Goal: Task Accomplishment & Management: Use online tool/utility

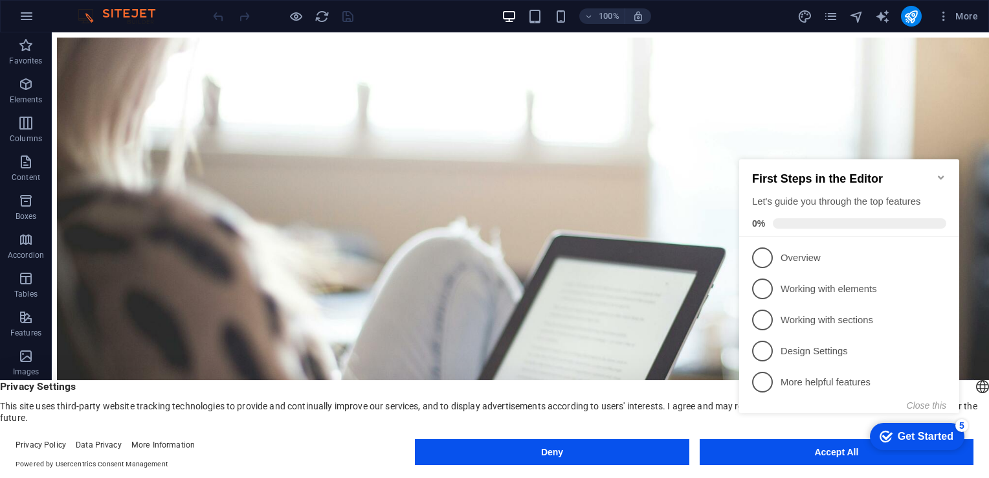
click div "checkmark Get Started 5 First Steps in the Editor Let's guide you through the t…"
click at [944, 172] on icon "Minimize checklist" at bounding box center [941, 177] width 10 height 10
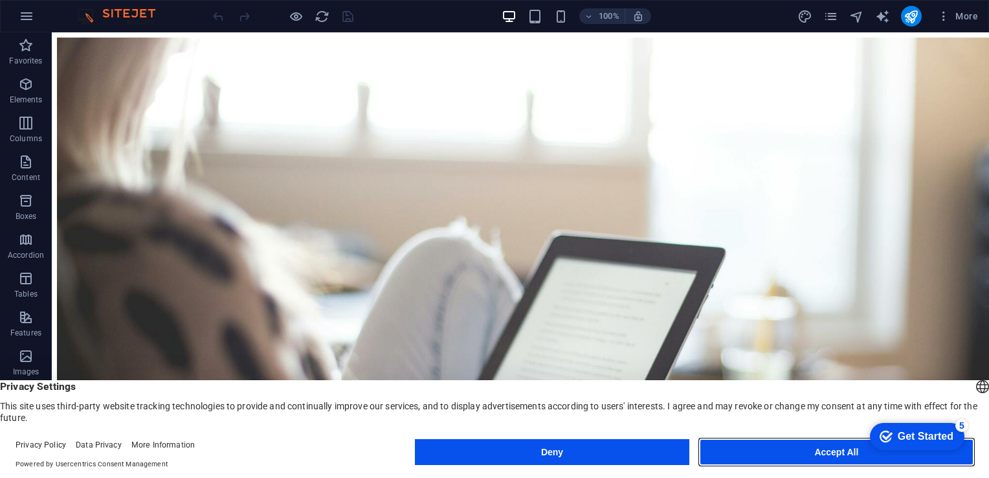
click at [836, 453] on button "Accept All" at bounding box center [837, 452] width 274 height 26
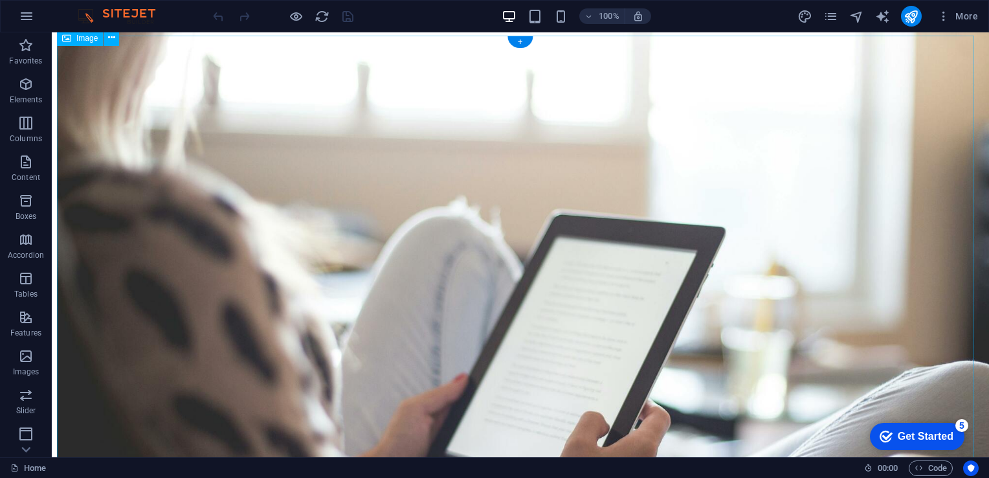
scroll to position [30, 0]
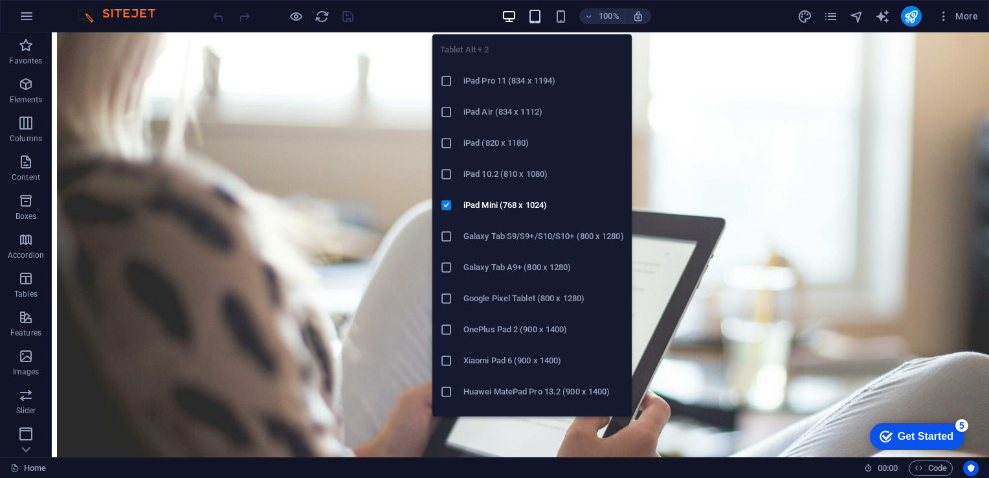
click at [537, 14] on icon "button" at bounding box center [534, 16] width 15 height 15
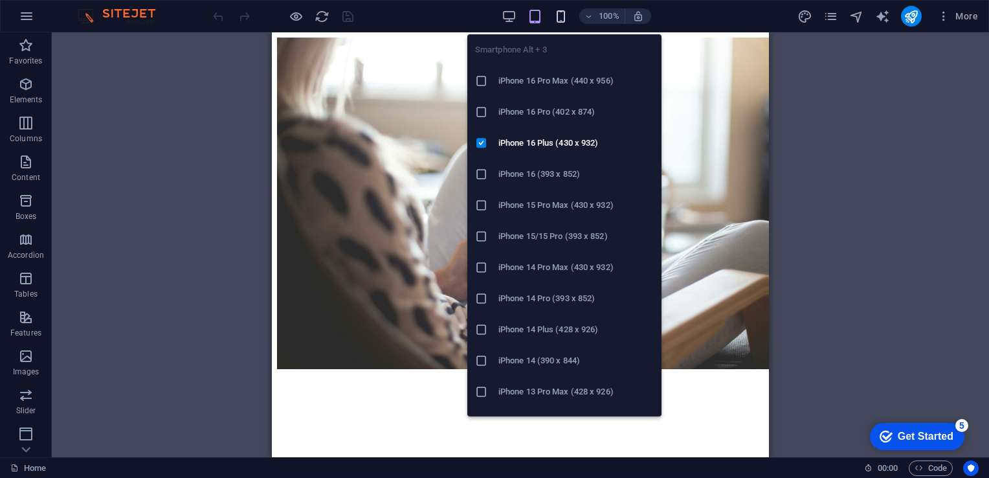
click at [560, 12] on icon "button" at bounding box center [560, 16] width 15 height 15
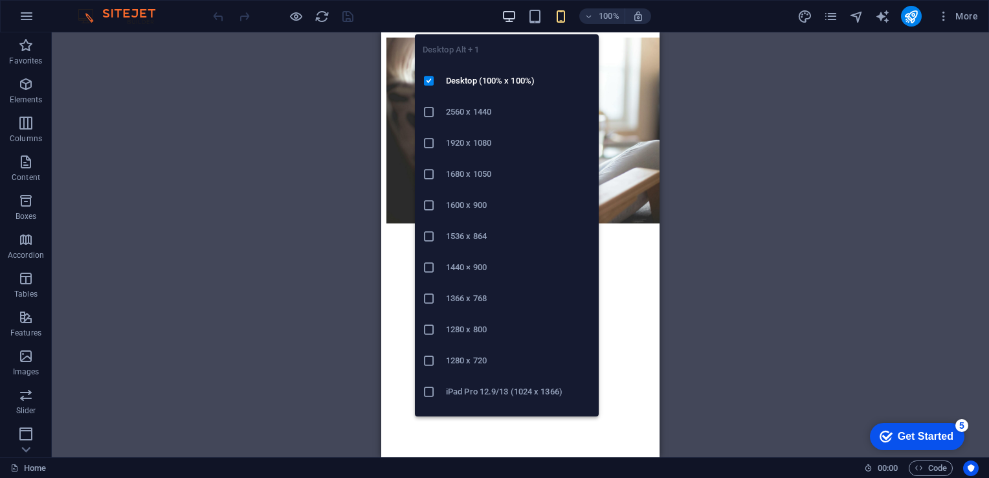
click at [507, 16] on icon "button" at bounding box center [509, 16] width 15 height 15
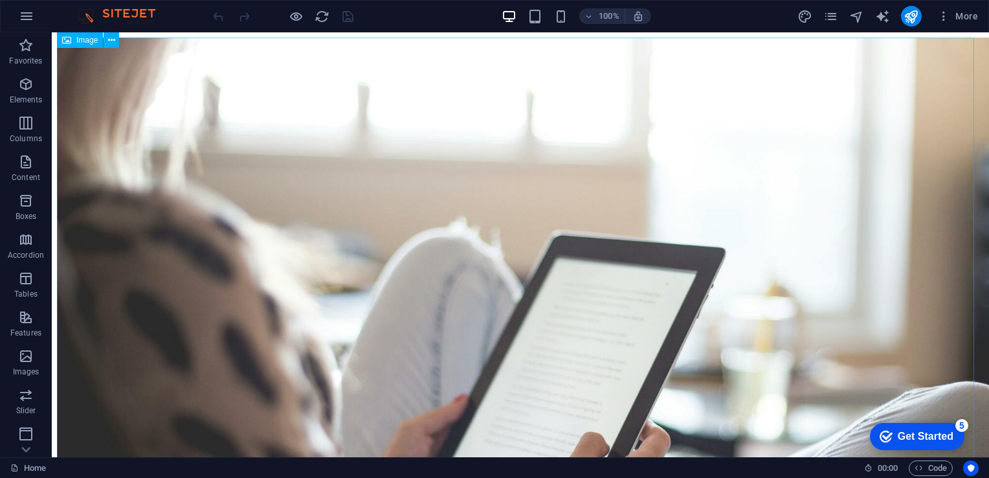
click at [85, 42] on span "Image" at bounding box center [86, 40] width 21 height 8
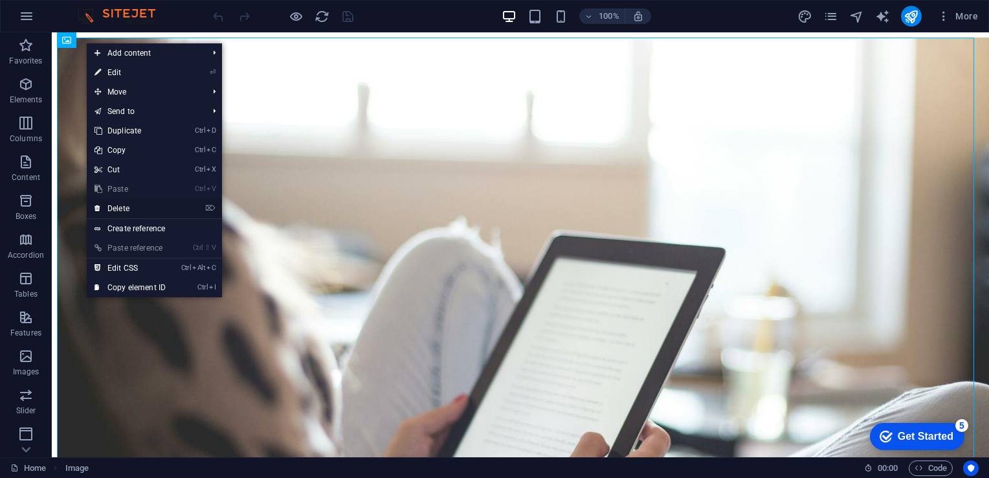
click at [123, 212] on link "⌦ Delete" at bounding box center [130, 208] width 87 height 19
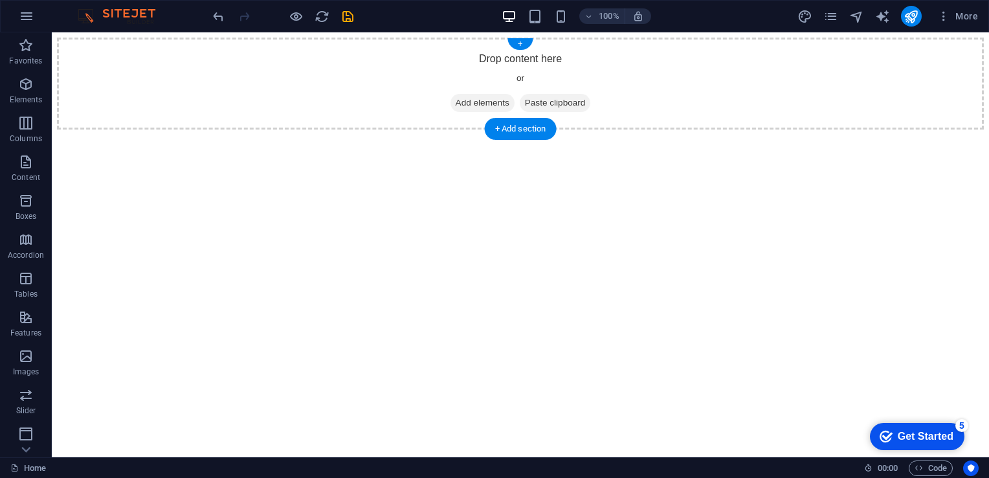
click at [360, 105] on div "Drop content here or Add elements Paste clipboard" at bounding box center [520, 84] width 927 height 92
click at [514, 130] on div "+ Add section" at bounding box center [521, 129] width 72 height 22
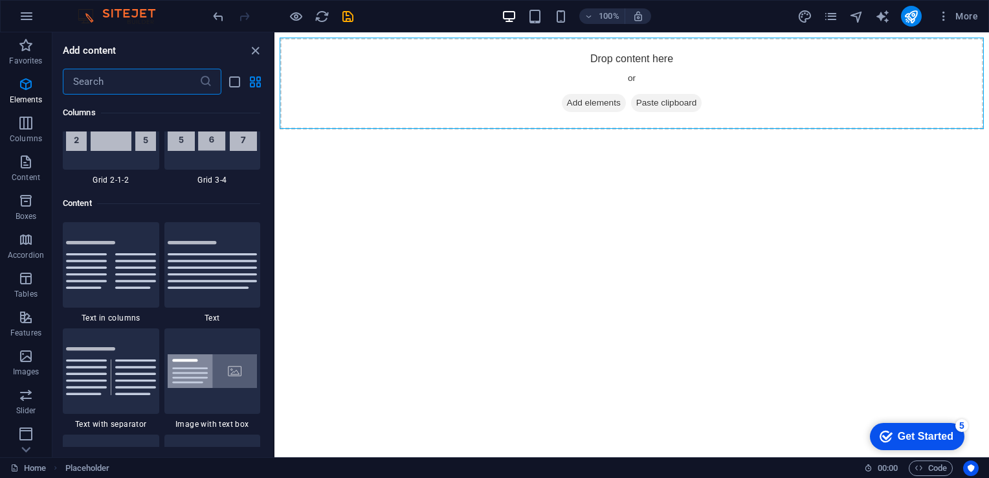
scroll to position [2264, 0]
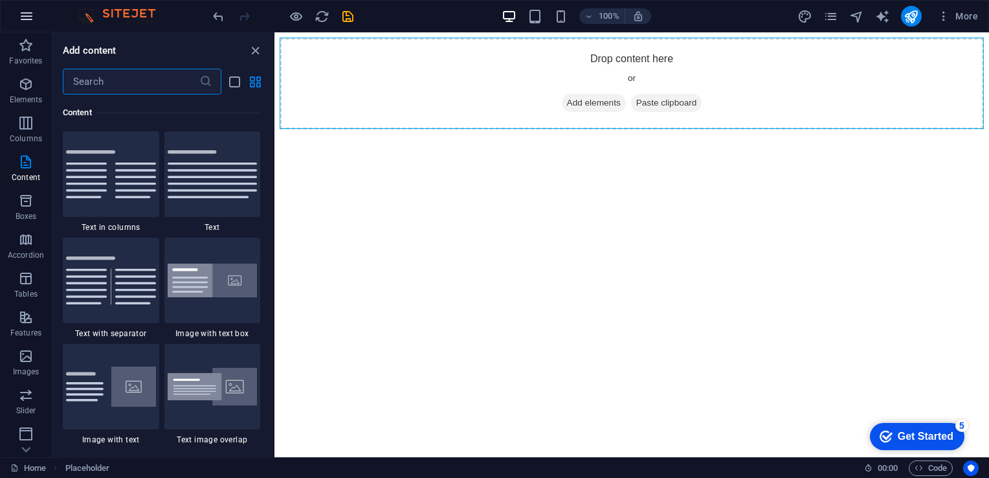
click at [26, 16] on icon "button" at bounding box center [27, 16] width 16 height 16
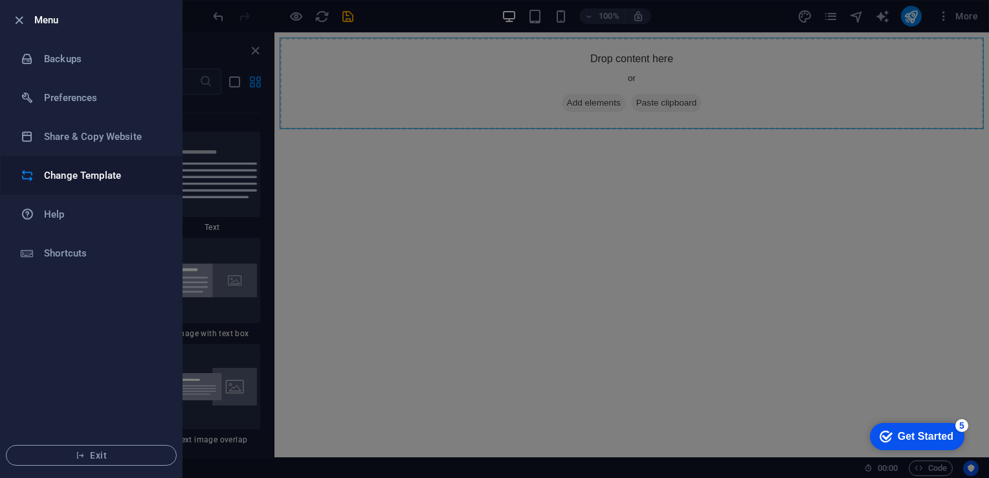
click at [70, 176] on h6 "Change Template" at bounding box center [104, 176] width 120 height 16
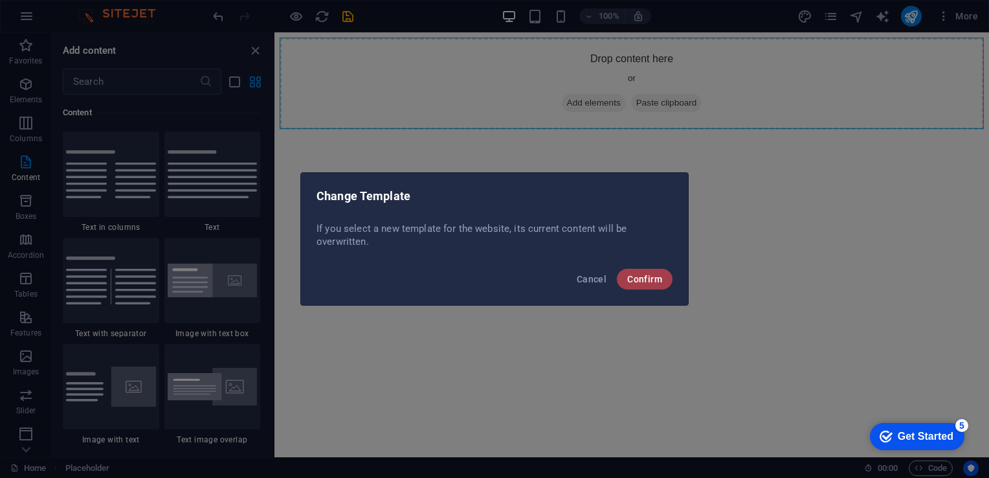
click at [649, 277] on span "Confirm" at bounding box center [644, 279] width 35 height 10
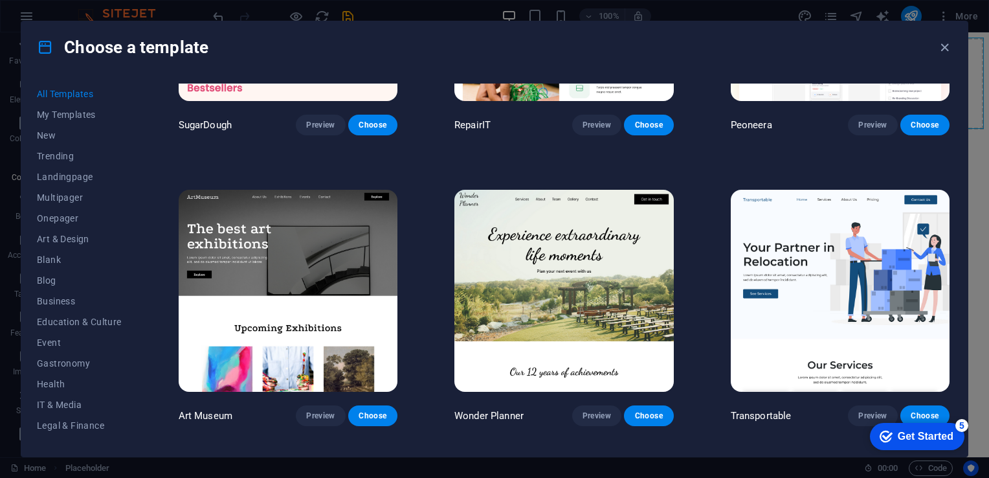
scroll to position [194, 0]
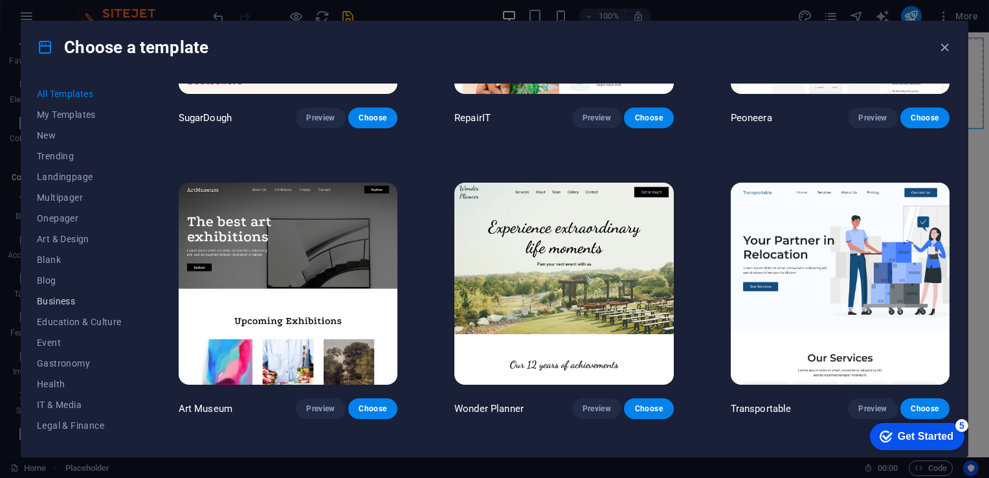
click at [55, 301] on span "Business" at bounding box center [79, 301] width 85 height 10
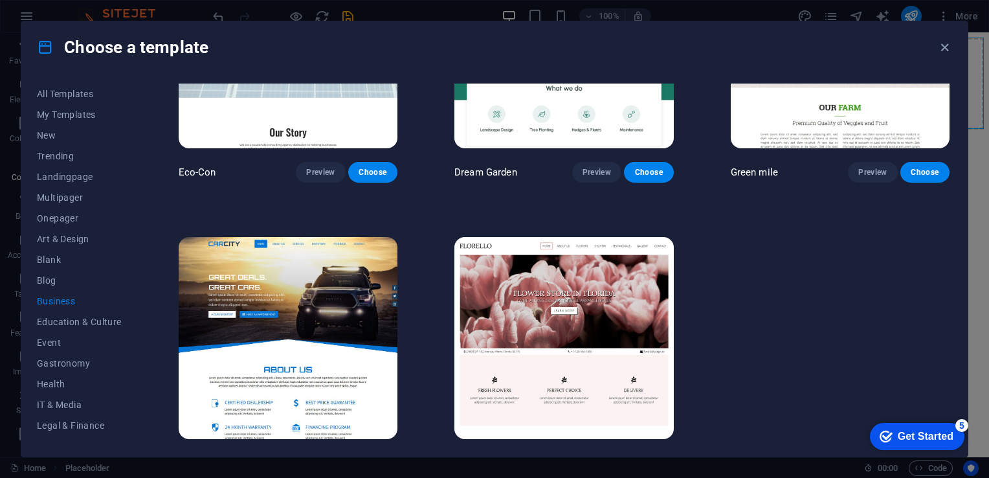
scroll to position [168, 0]
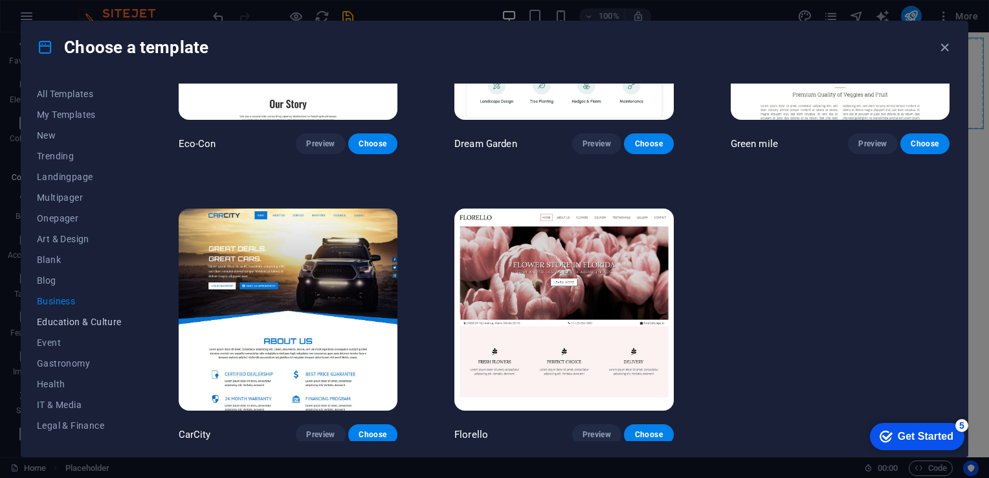
click at [54, 322] on span "Education & Culture" at bounding box center [79, 321] width 85 height 10
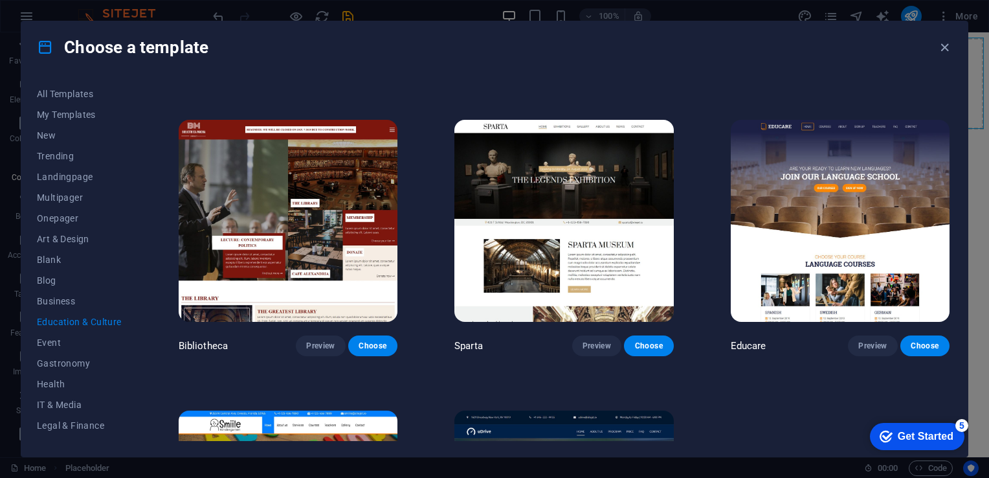
scroll to position [199, 0]
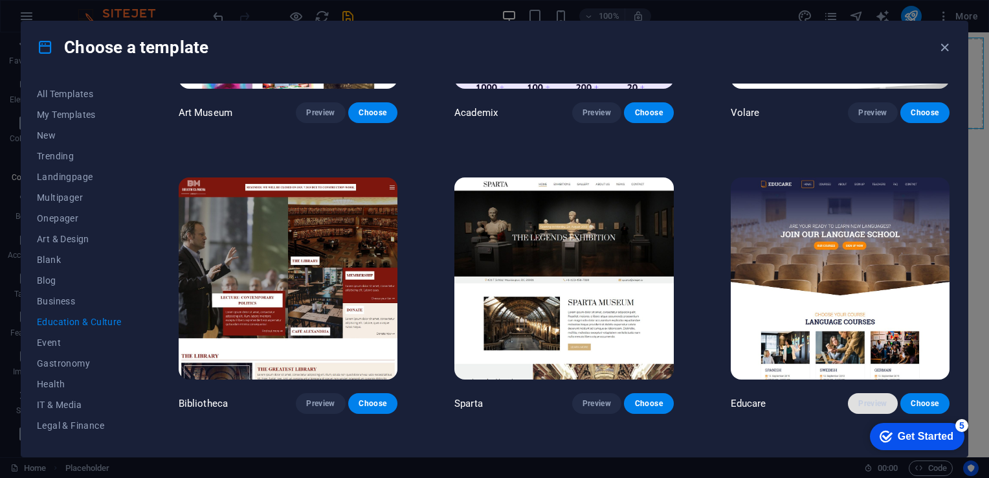
click at [874, 403] on span "Preview" at bounding box center [872, 403] width 28 height 10
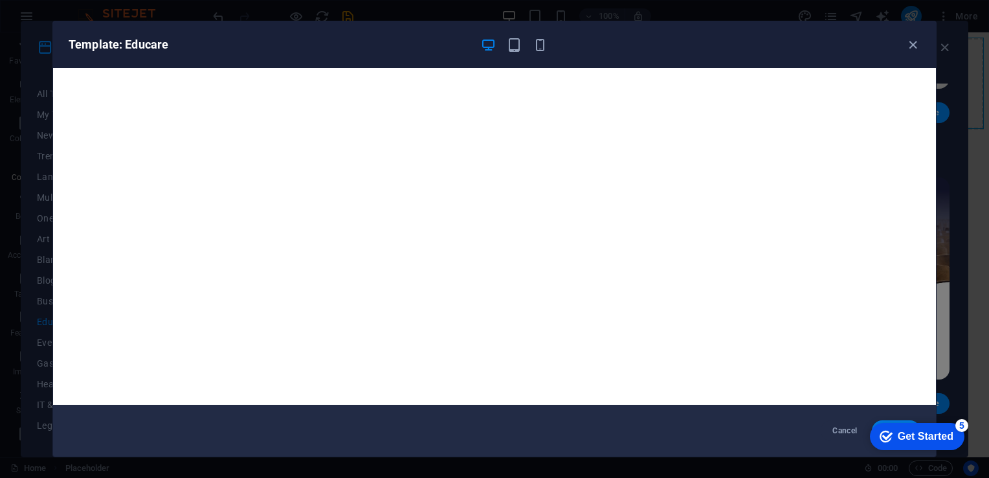
scroll to position [3, 0]
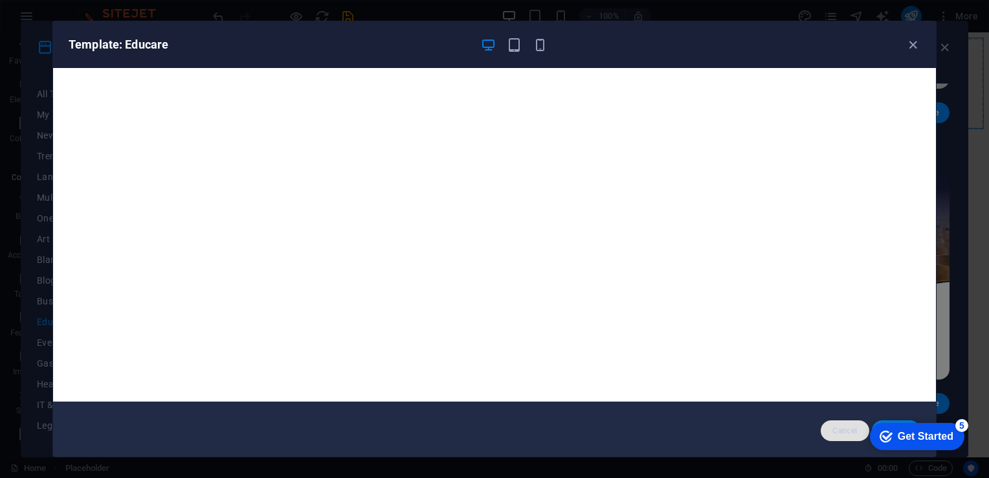
click at [845, 434] on span "Cancel" at bounding box center [845, 430] width 28 height 10
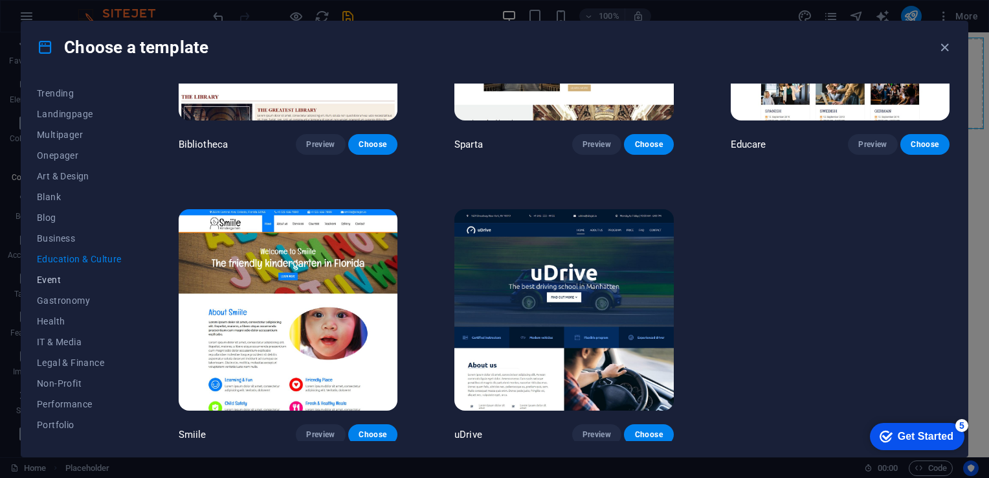
scroll to position [129, 0]
click at [55, 276] on span "IT & Media" at bounding box center [79, 275] width 85 height 10
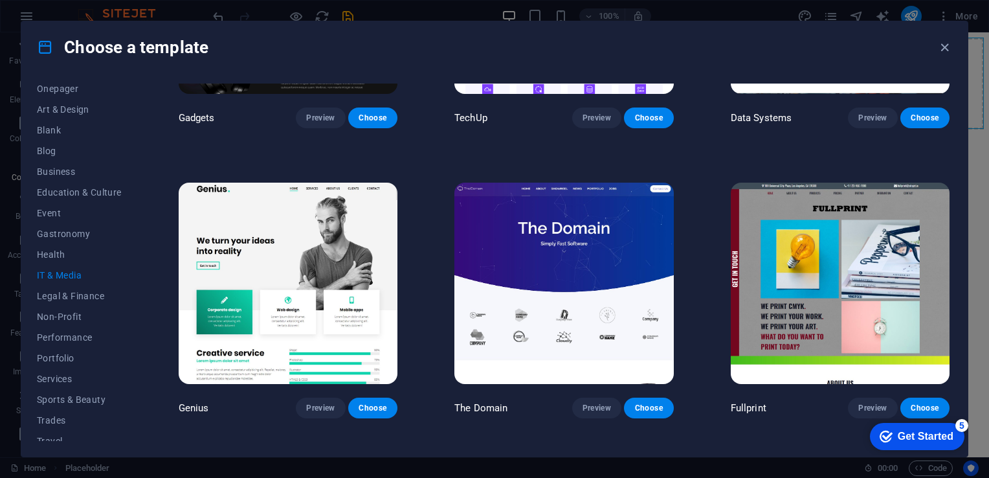
scroll to position [582, 0]
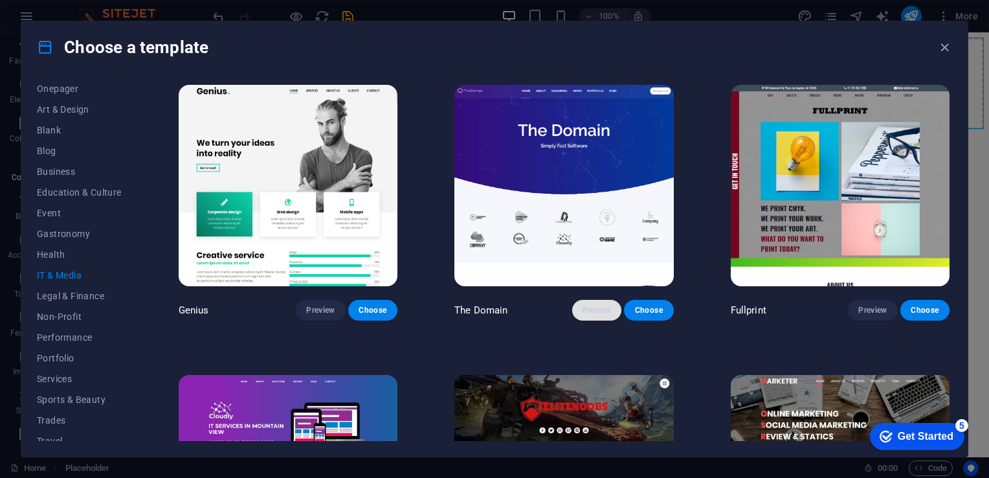
click at [595, 308] on span "Preview" at bounding box center [596, 310] width 28 height 10
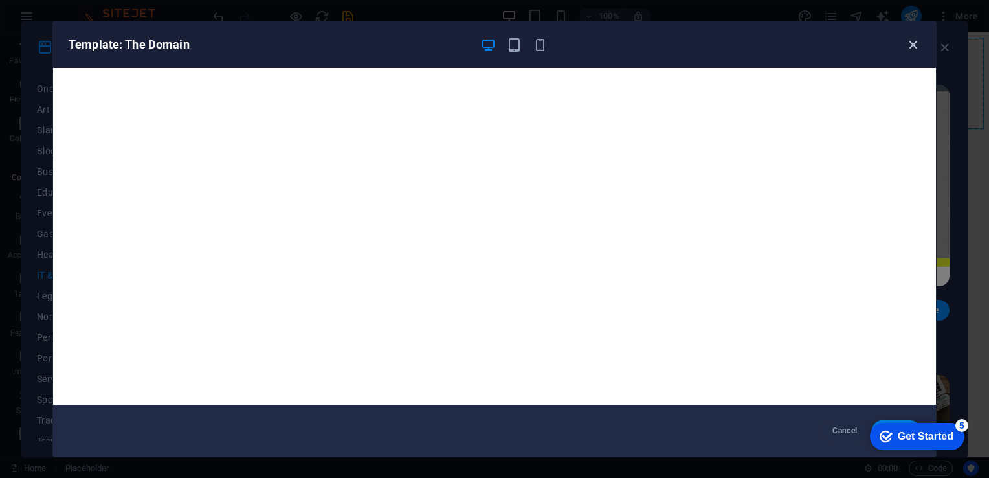
click at [914, 38] on icon "button" at bounding box center [912, 45] width 15 height 15
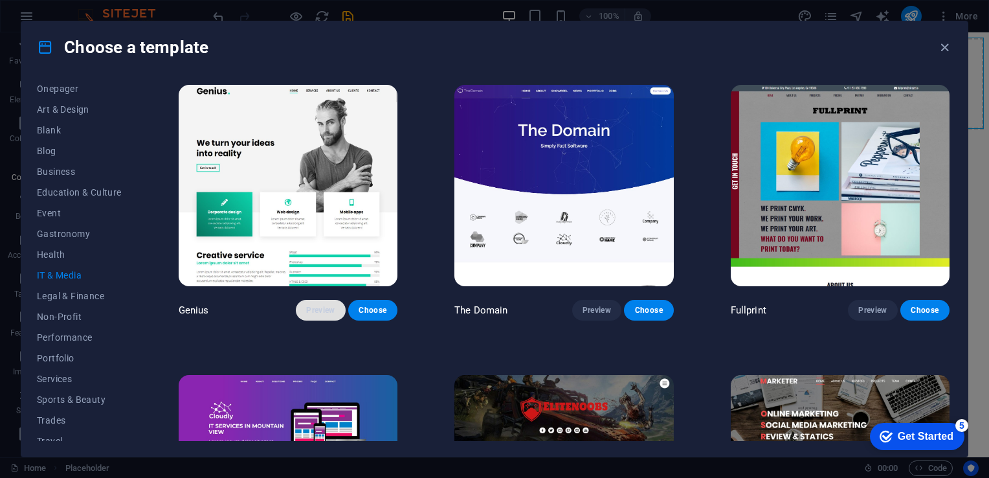
click at [317, 310] on span "Preview" at bounding box center [320, 310] width 28 height 10
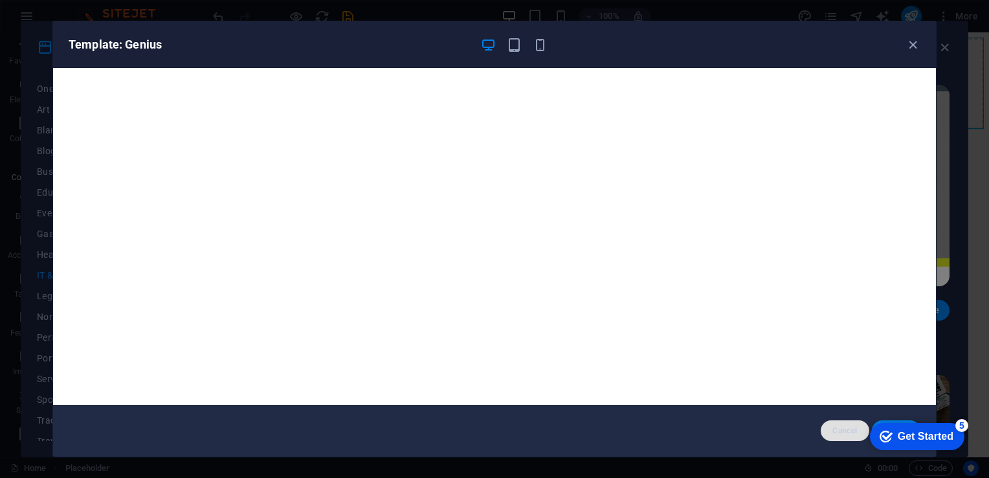
click at [835, 430] on span "Cancel" at bounding box center [845, 430] width 28 height 10
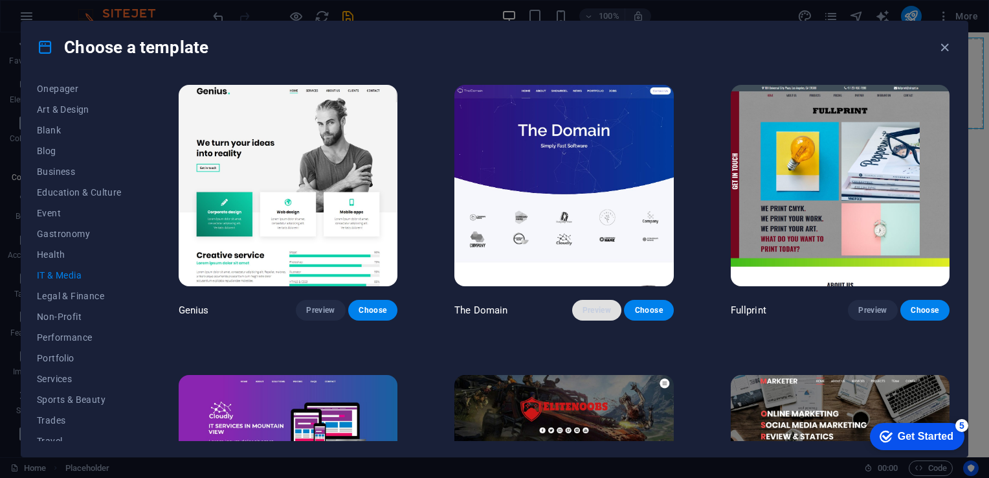
click at [592, 306] on span "Preview" at bounding box center [596, 310] width 28 height 10
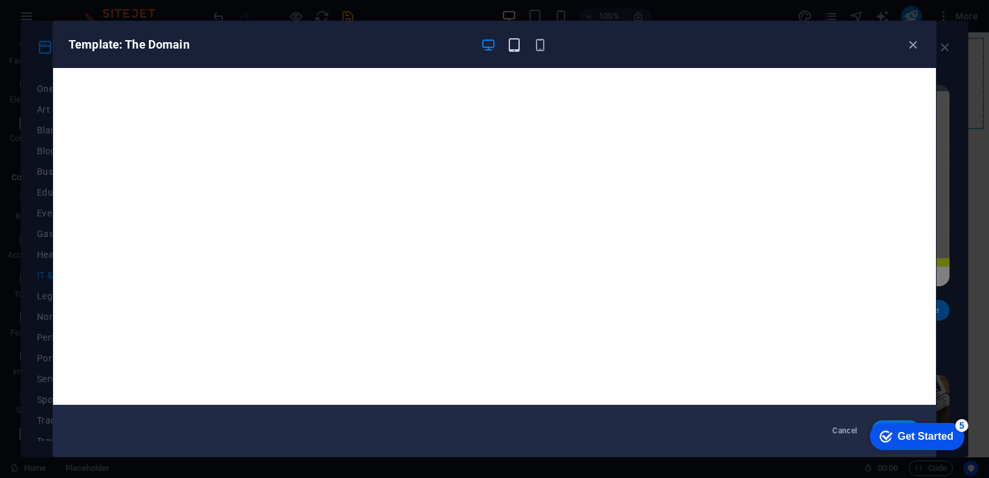
click at [520, 47] on icon "button" at bounding box center [514, 45] width 15 height 15
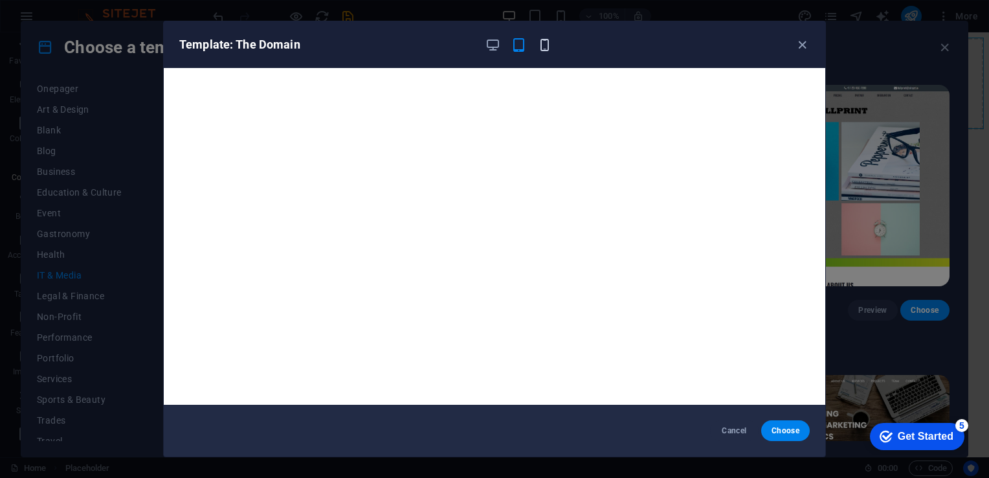
click at [546, 41] on icon "button" at bounding box center [544, 45] width 15 height 15
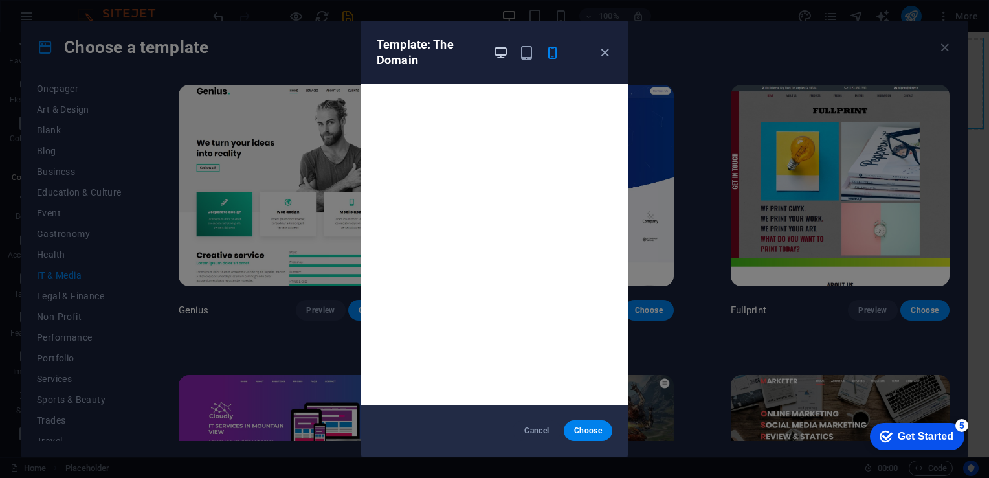
click at [500, 53] on icon "button" at bounding box center [500, 52] width 15 height 15
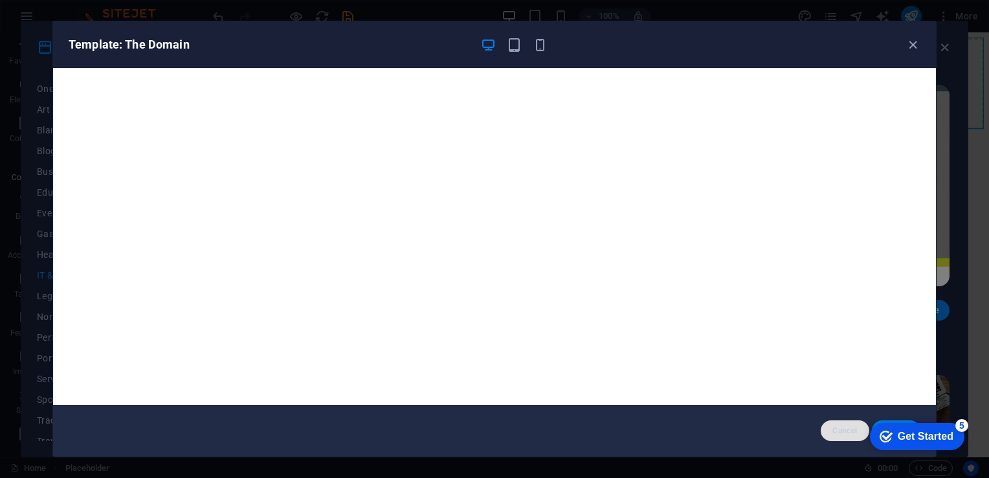
click at [843, 431] on span "Cancel" at bounding box center [845, 430] width 28 height 10
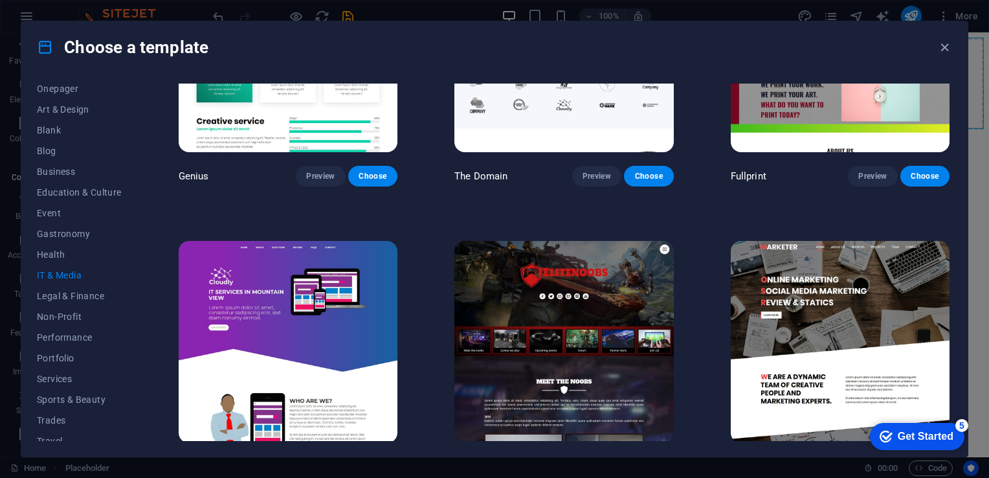
scroll to position [747, 0]
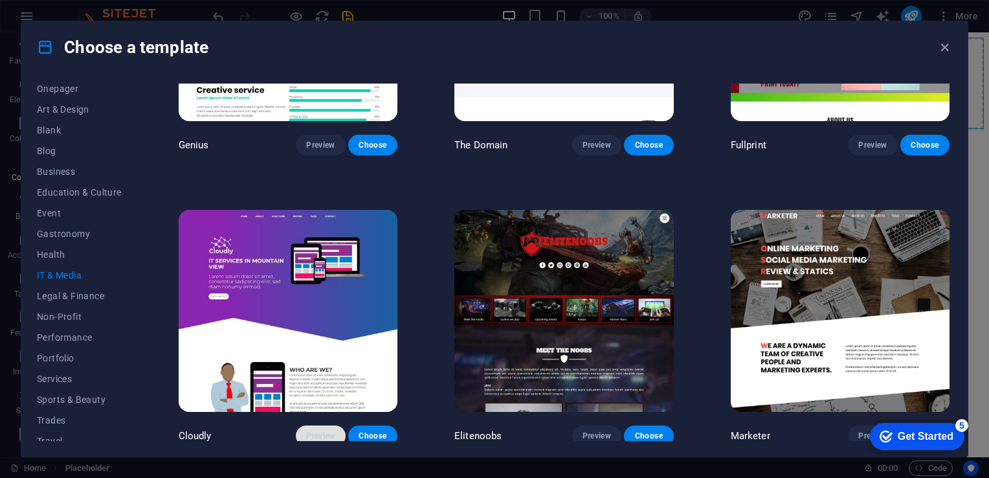
click at [321, 432] on span "Preview" at bounding box center [320, 435] width 28 height 10
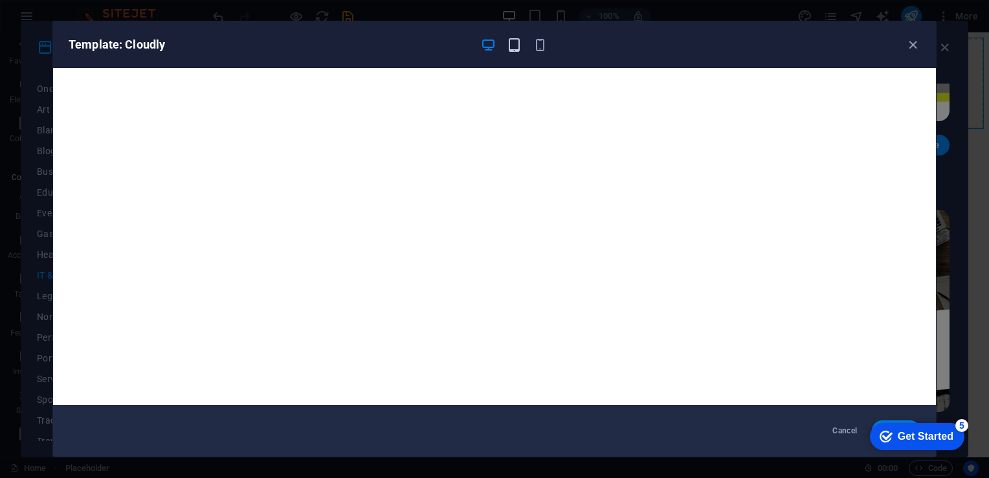
click at [513, 44] on icon "button" at bounding box center [514, 45] width 15 height 15
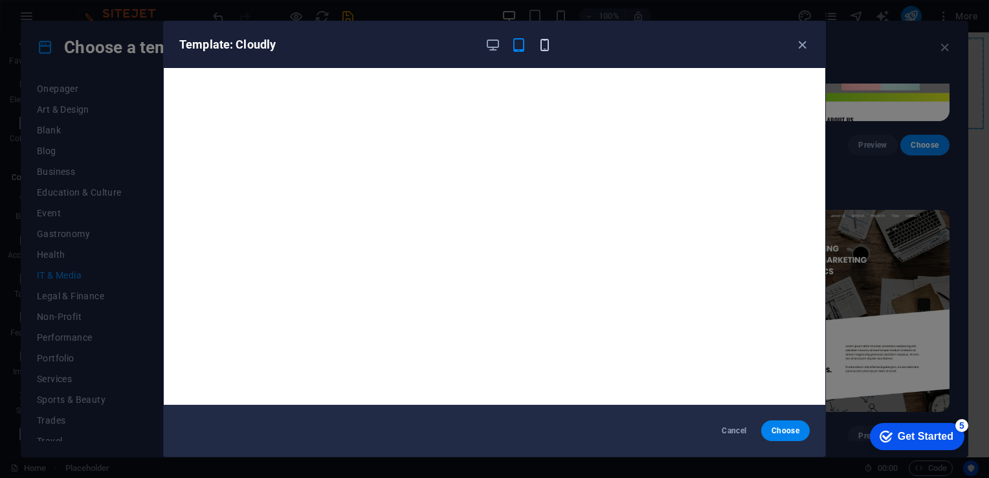
click at [548, 41] on icon "button" at bounding box center [544, 45] width 15 height 15
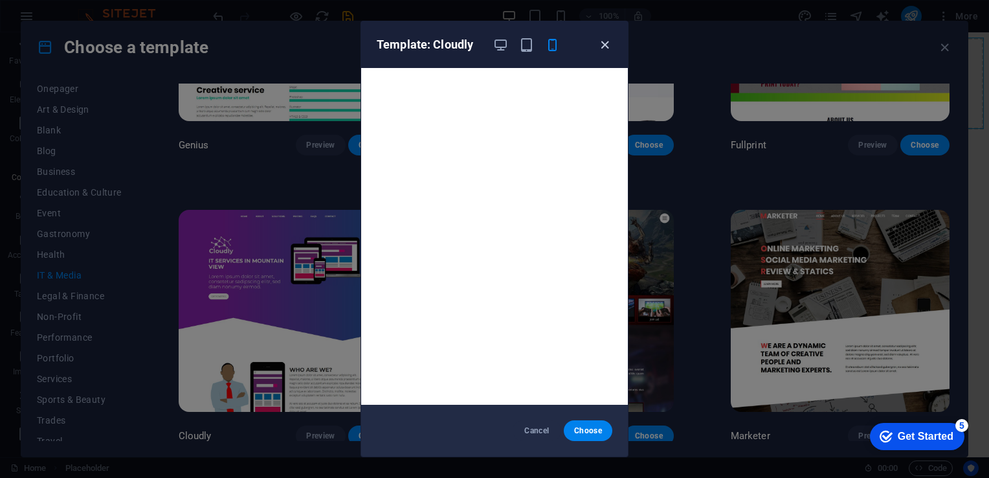
click at [602, 43] on icon "button" at bounding box center [604, 45] width 15 height 15
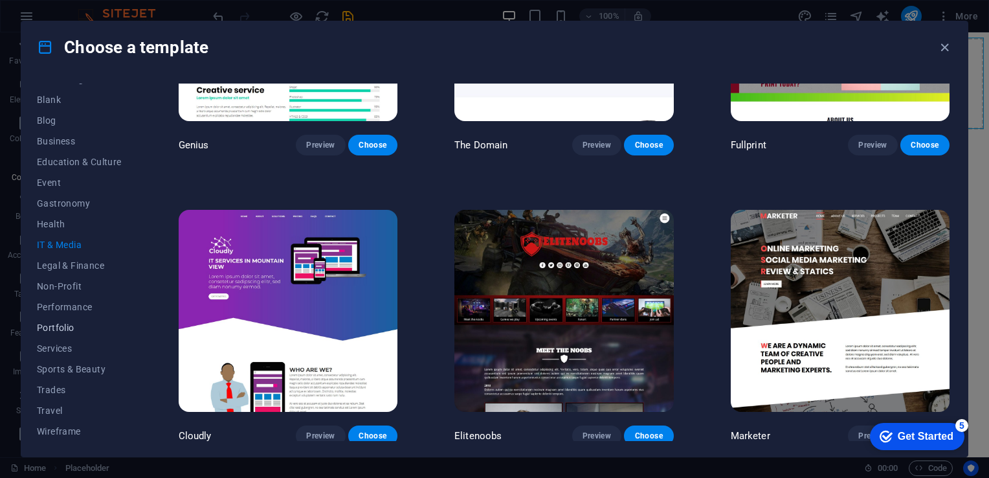
click at [61, 325] on span "Portfolio" at bounding box center [79, 327] width 85 height 10
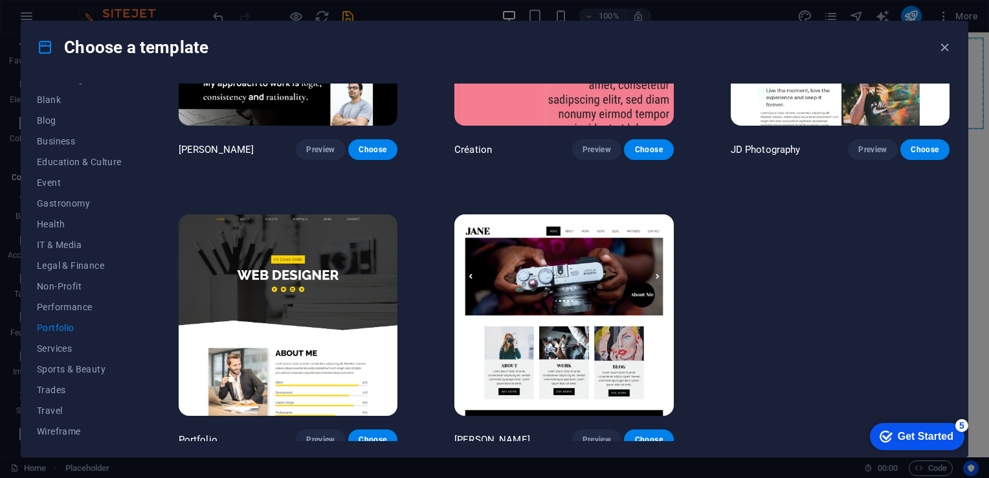
scroll to position [458, 0]
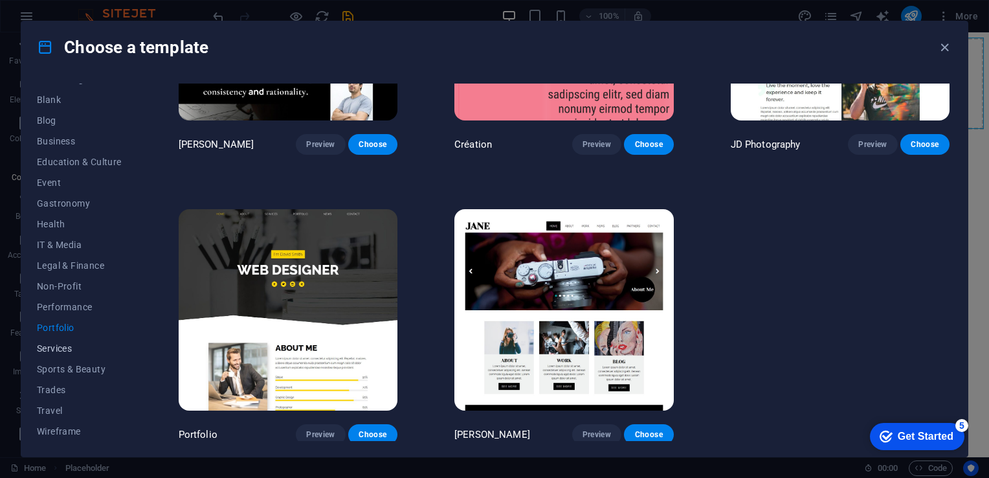
click at [58, 348] on span "Services" at bounding box center [79, 348] width 85 height 10
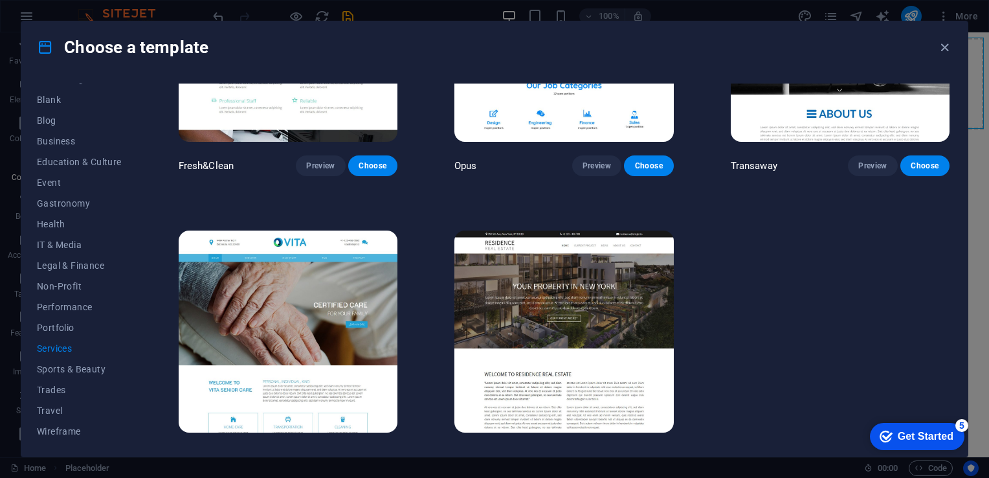
scroll to position [1615, 0]
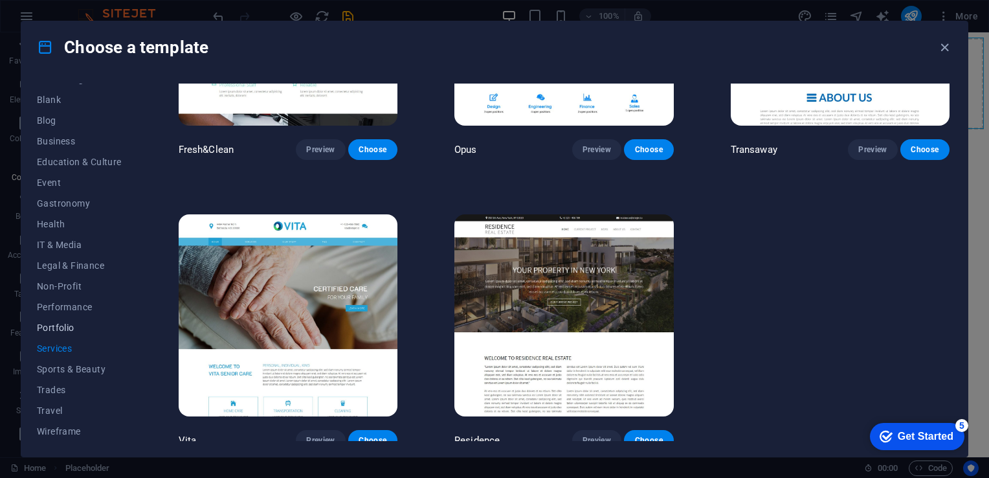
click at [57, 329] on span "Portfolio" at bounding box center [79, 327] width 85 height 10
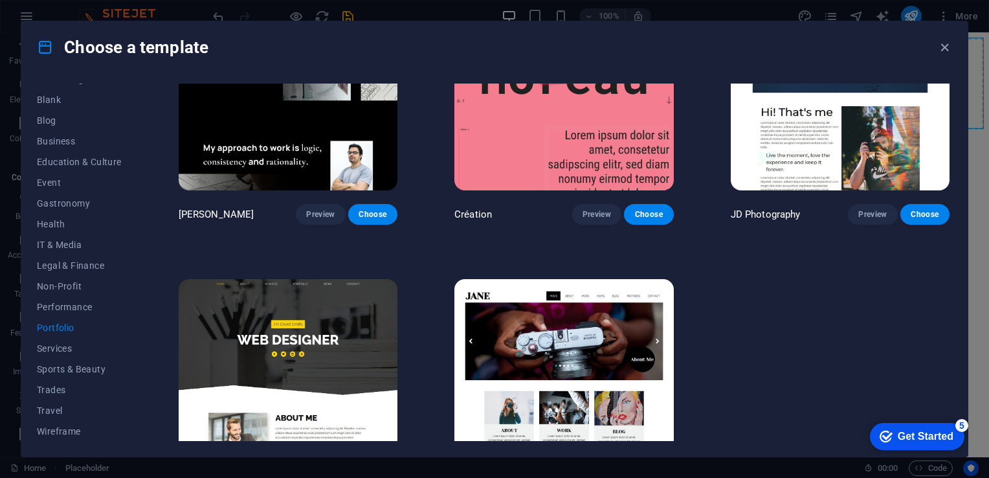
scroll to position [458, 0]
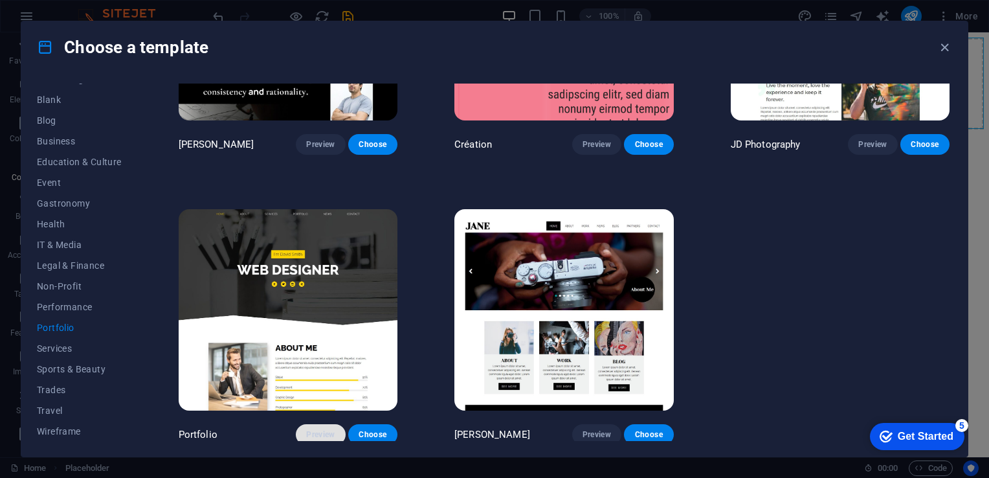
click at [320, 430] on span "Preview" at bounding box center [320, 434] width 28 height 10
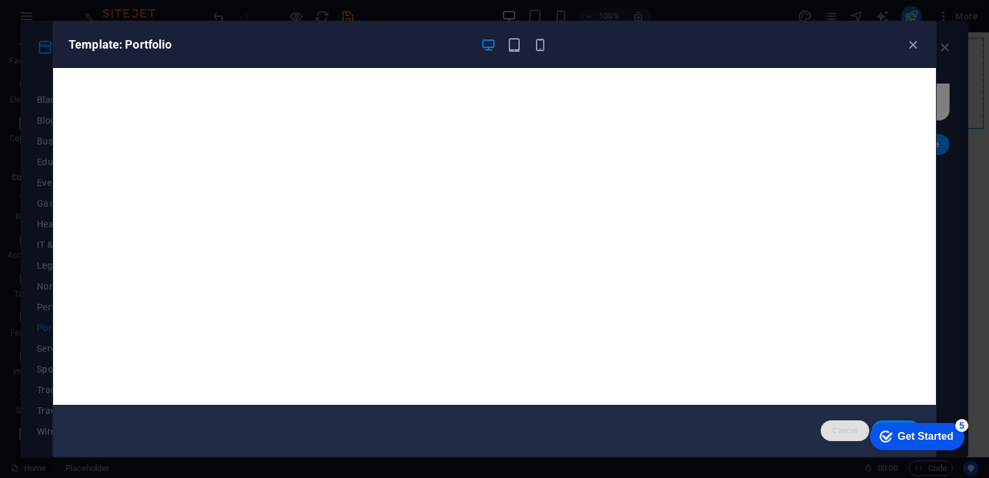
click at [841, 430] on span "Cancel" at bounding box center [845, 430] width 28 height 10
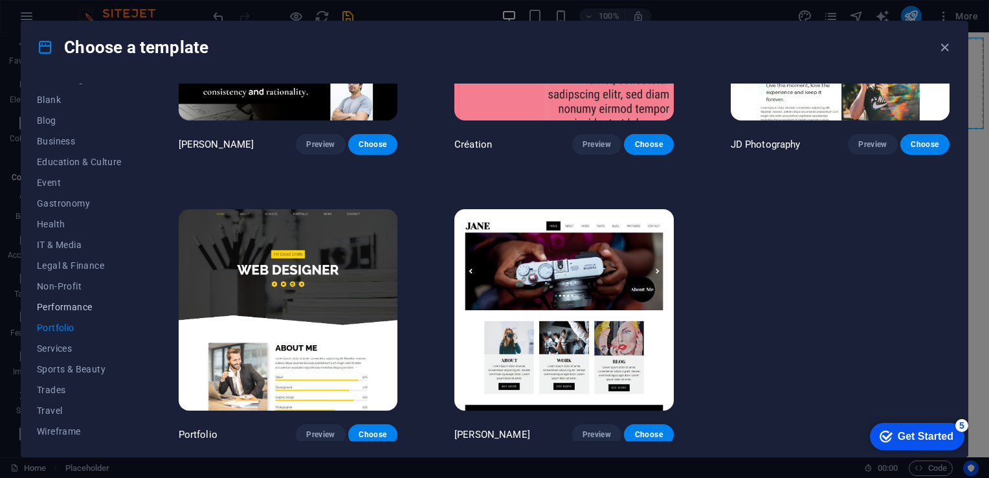
click at [49, 309] on span "Performance" at bounding box center [79, 307] width 85 height 10
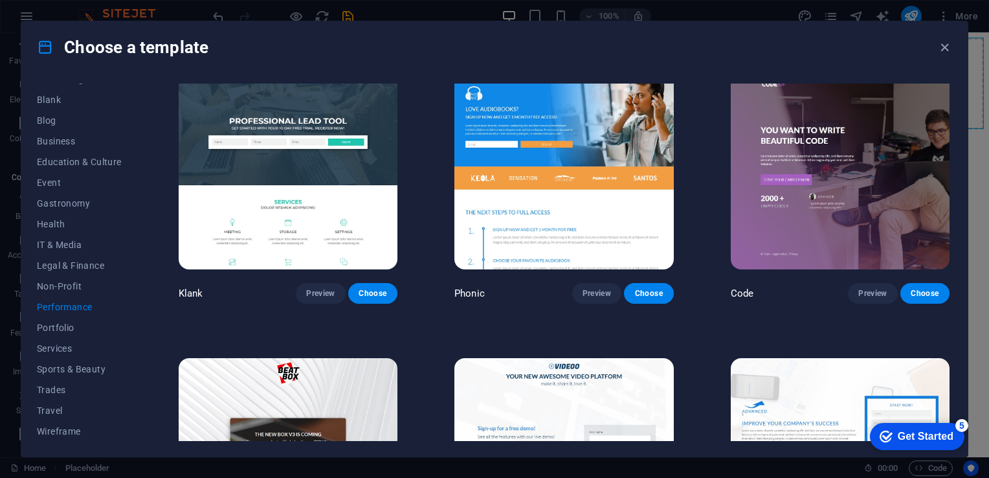
scroll to position [0, 0]
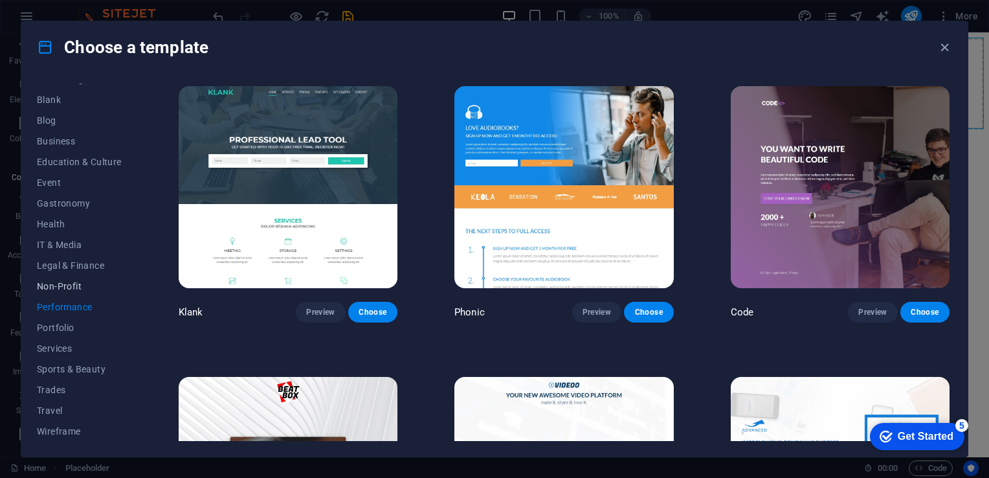
click at [62, 285] on span "Non-Profit" at bounding box center [79, 286] width 85 height 10
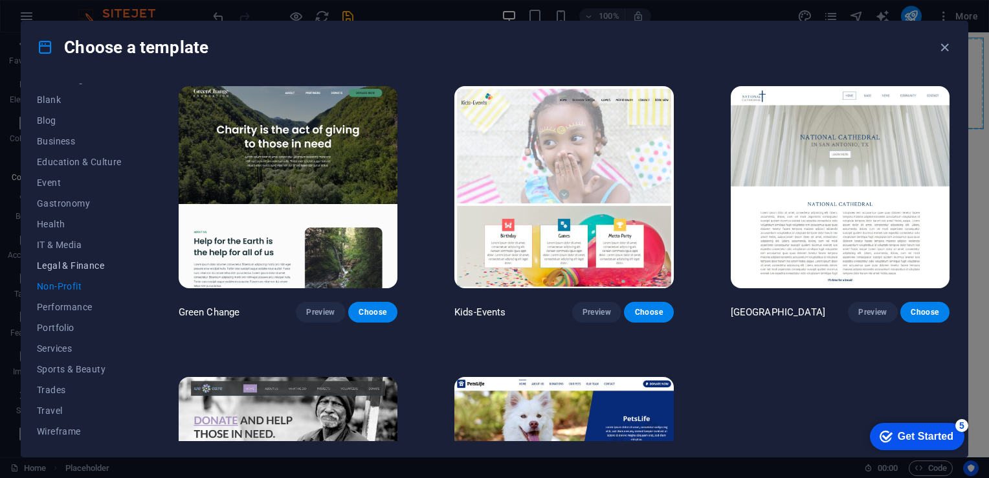
click at [51, 269] on span "Legal & Finance" at bounding box center [79, 265] width 85 height 10
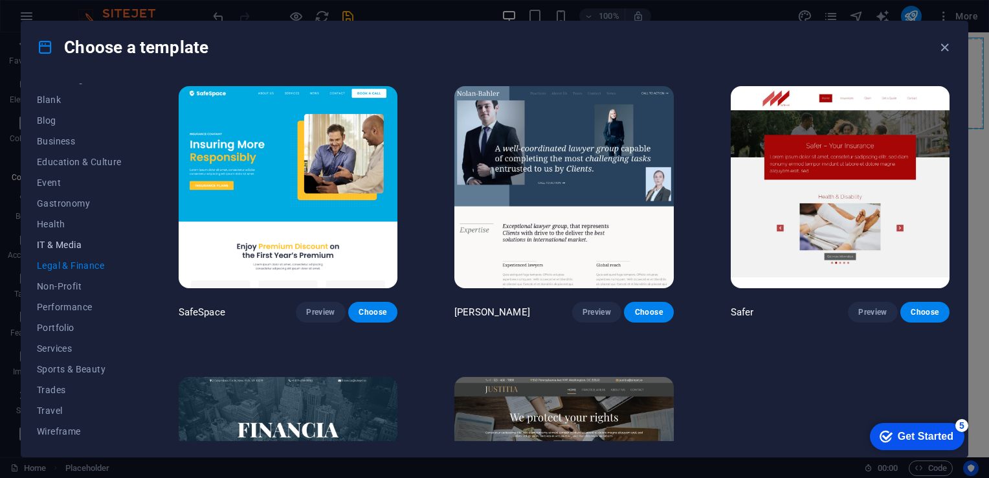
click at [54, 244] on span "IT & Media" at bounding box center [79, 244] width 85 height 10
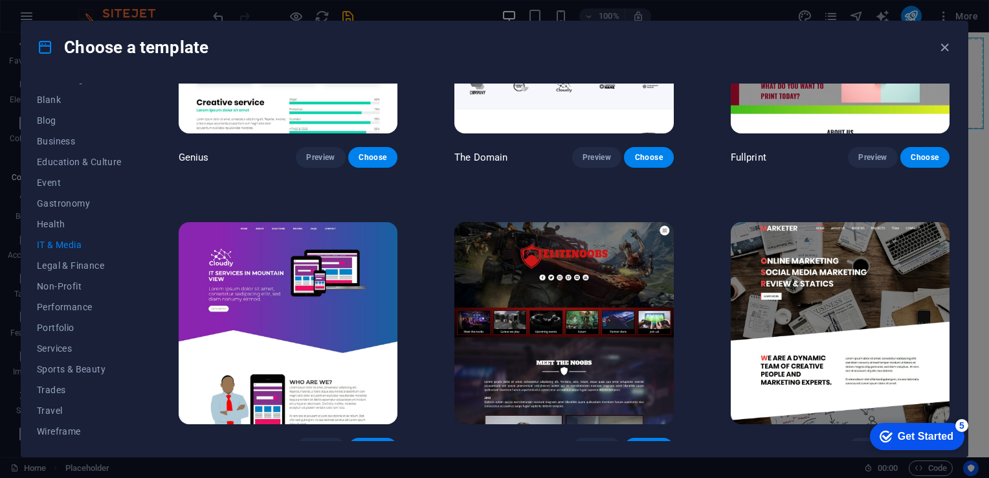
scroll to position [747, 0]
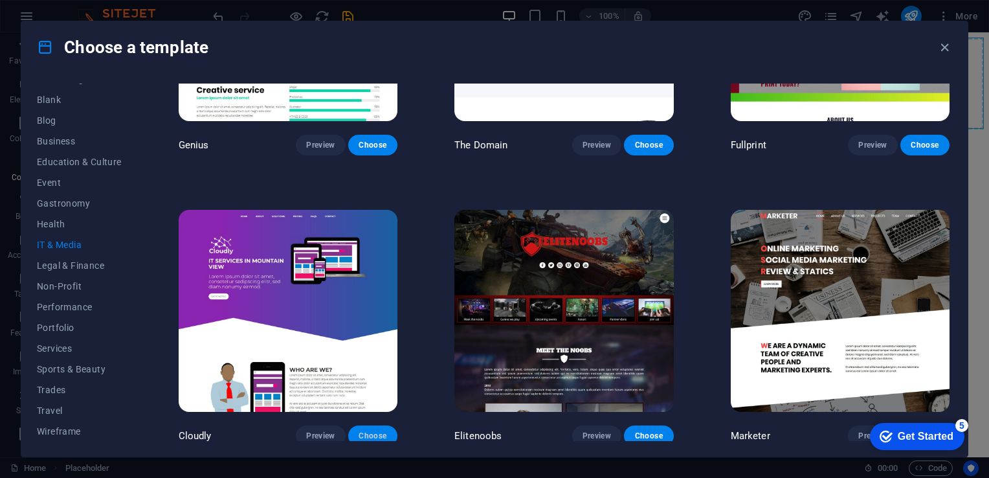
click at [366, 432] on span "Choose" at bounding box center [373, 435] width 28 height 10
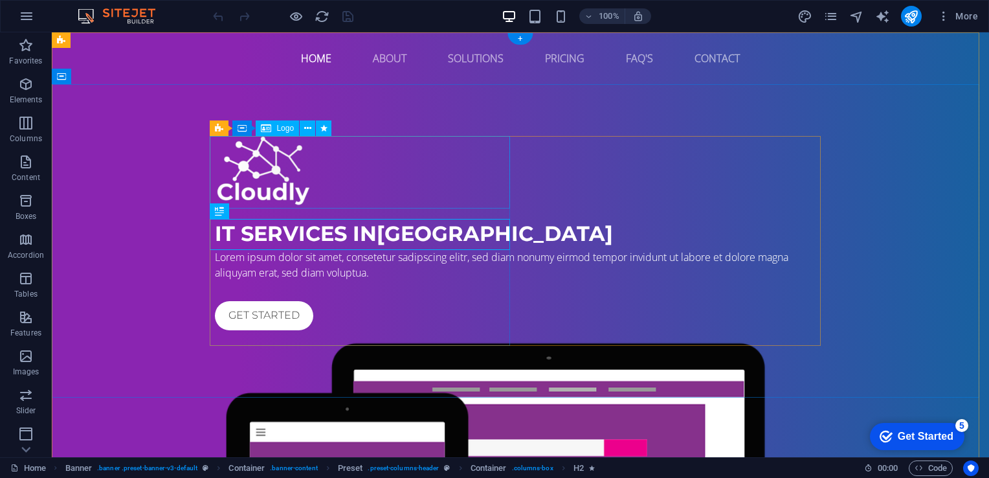
click at [293, 193] on div at bounding box center [520, 172] width 611 height 72
select select "px"
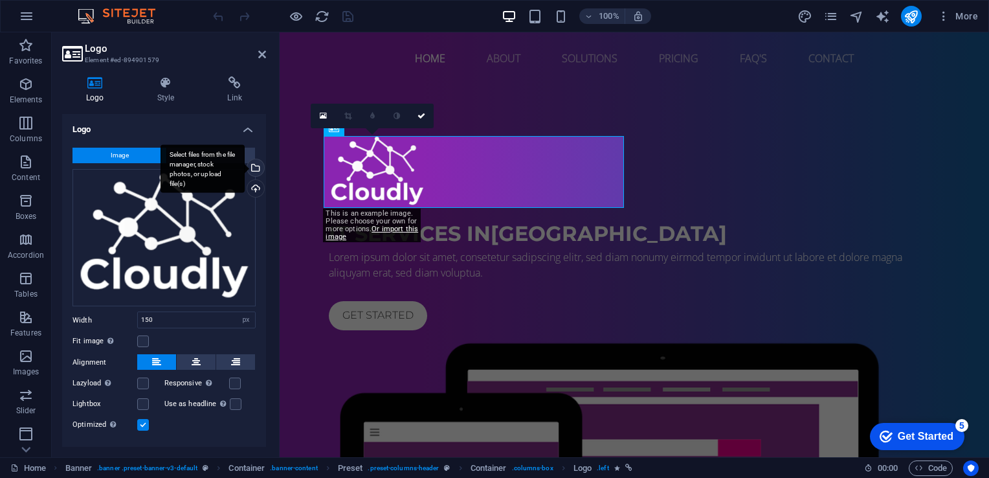
click at [205, 159] on div "Select files from the file manager, stock photos, or upload file(s)" at bounding box center [202, 168] width 84 height 49
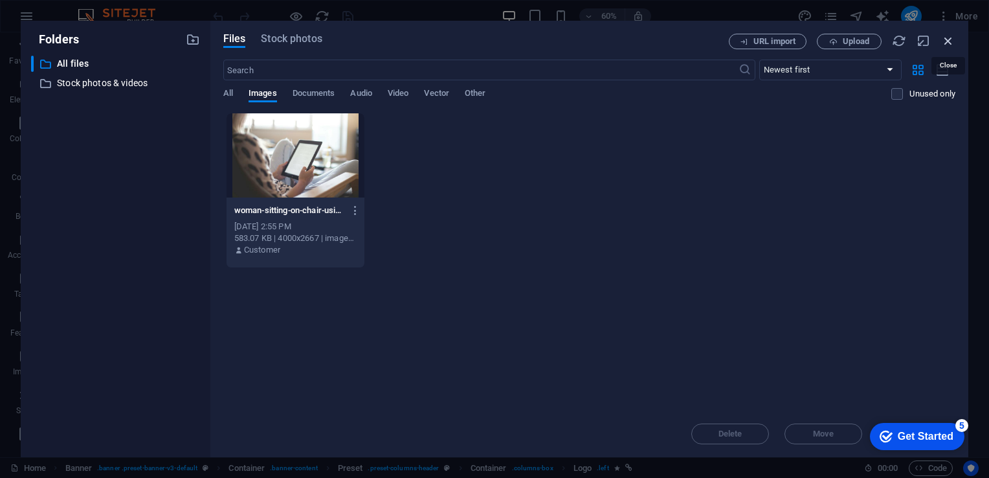
click at [947, 38] on icon "button" at bounding box center [948, 41] width 14 height 14
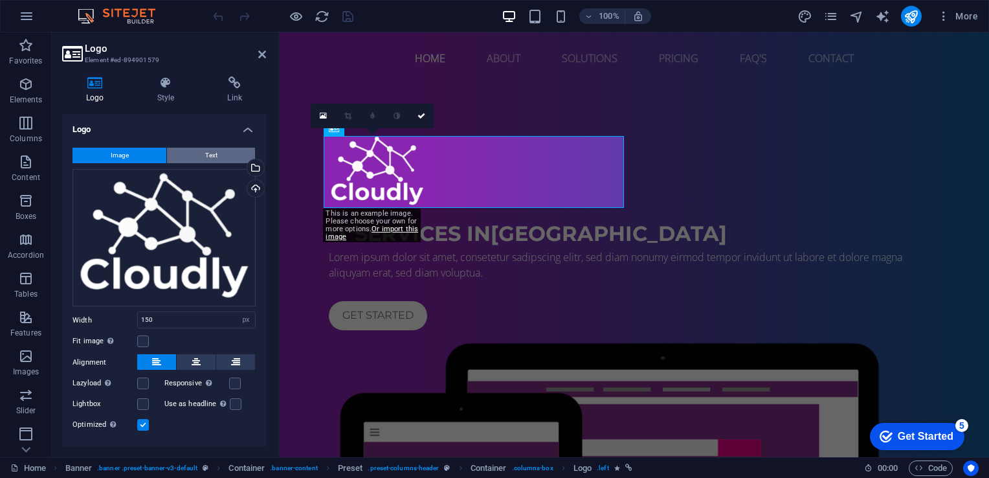
click at [217, 153] on button "Text" at bounding box center [211, 156] width 88 height 16
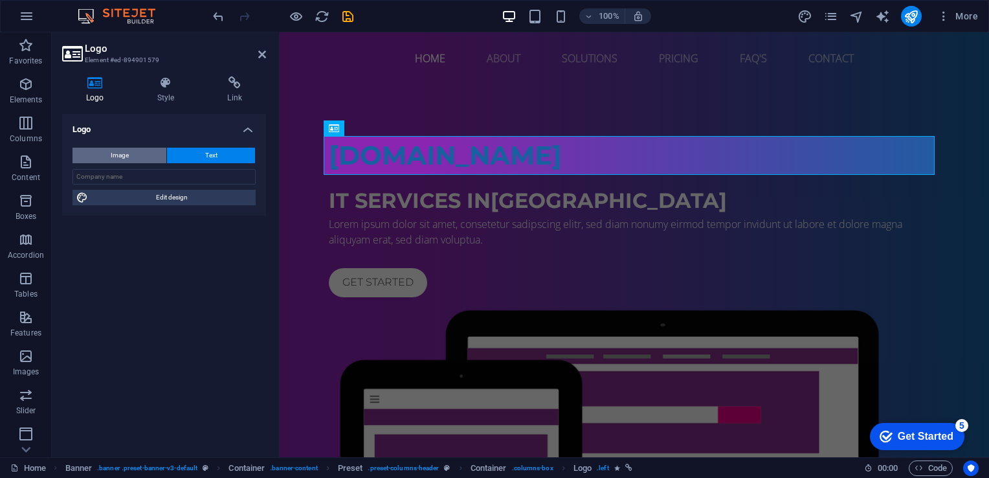
click at [137, 156] on button "Image" at bounding box center [119, 156] width 94 height 16
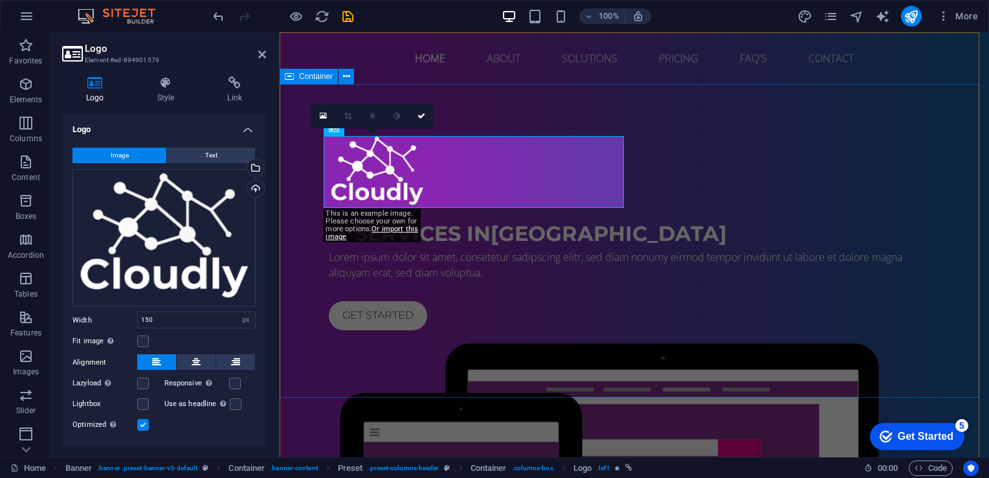
click at [586, 106] on div "IT Services in Berlin Lorem ipsum dolor sit amet, consetetur sadipscing elitr, …" at bounding box center [634, 424] width 709 height 681
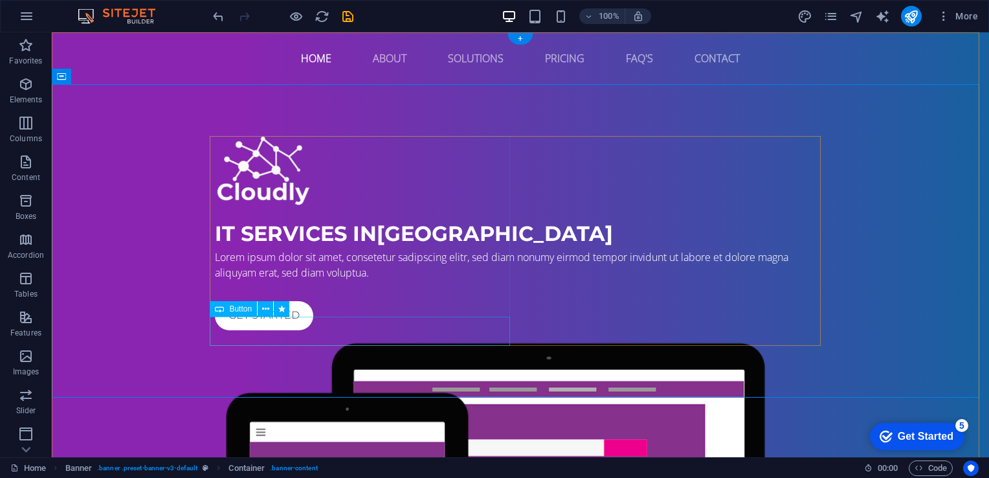
click at [267, 330] on div "Get started" at bounding box center [520, 315] width 611 height 29
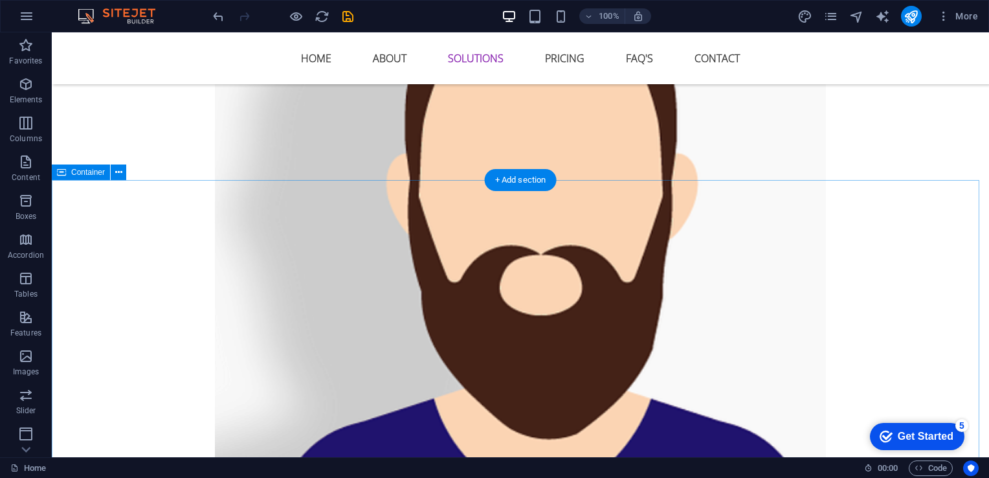
scroll to position [2848, 0]
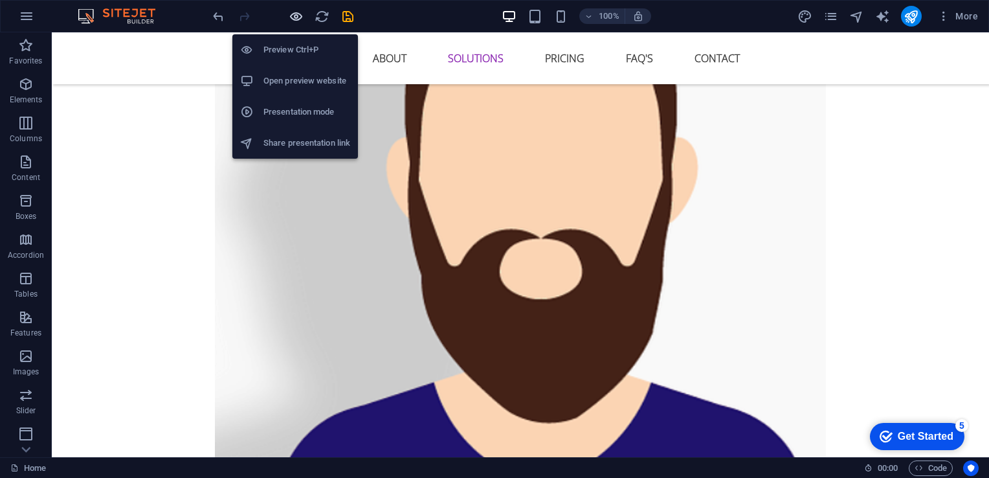
click at [293, 15] on icon "button" at bounding box center [296, 16] width 15 height 15
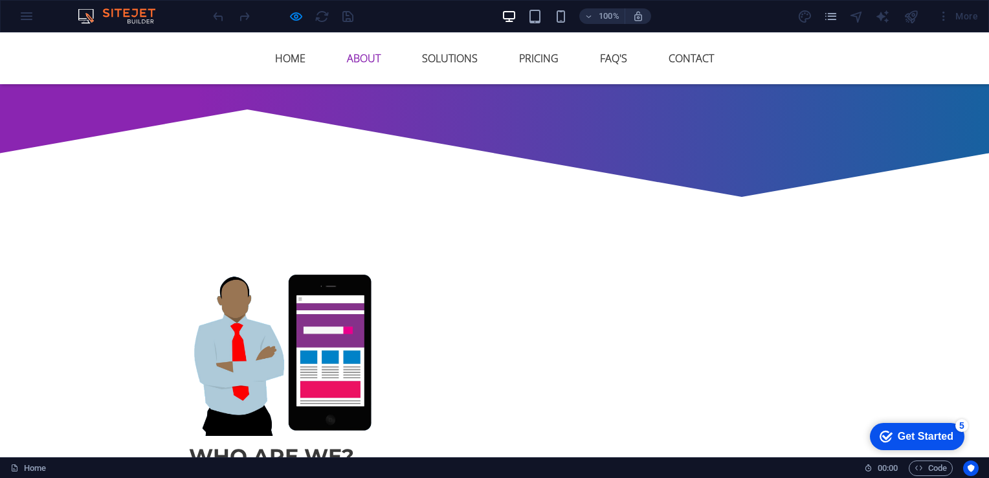
scroll to position [676, 0]
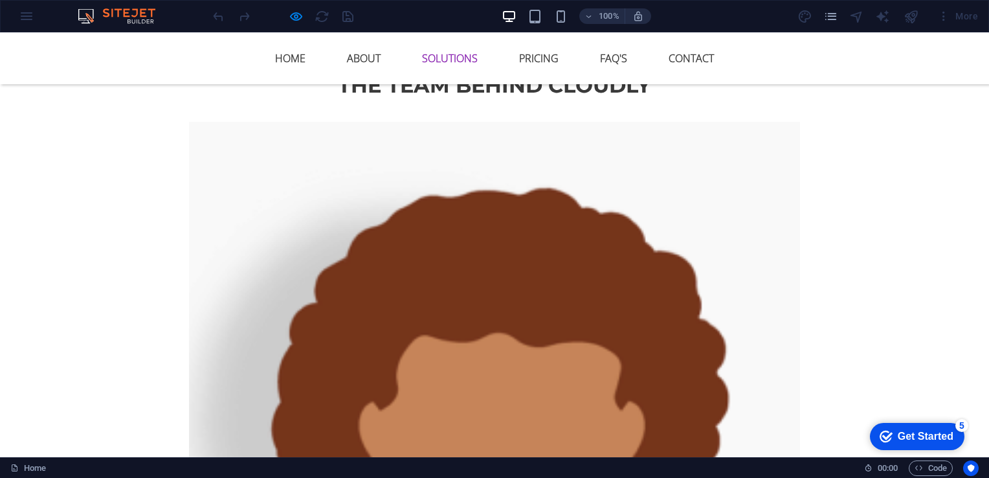
scroll to position [1906, 0]
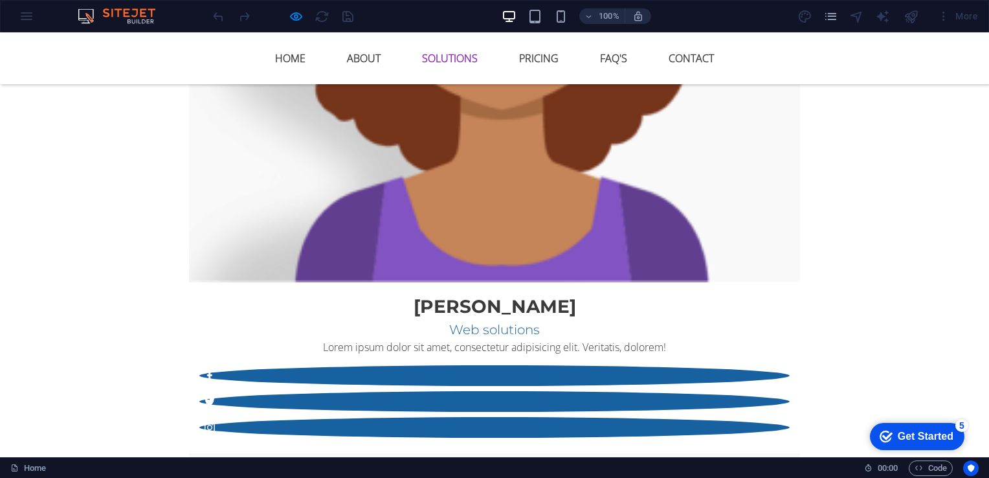
scroll to position [2138, 0]
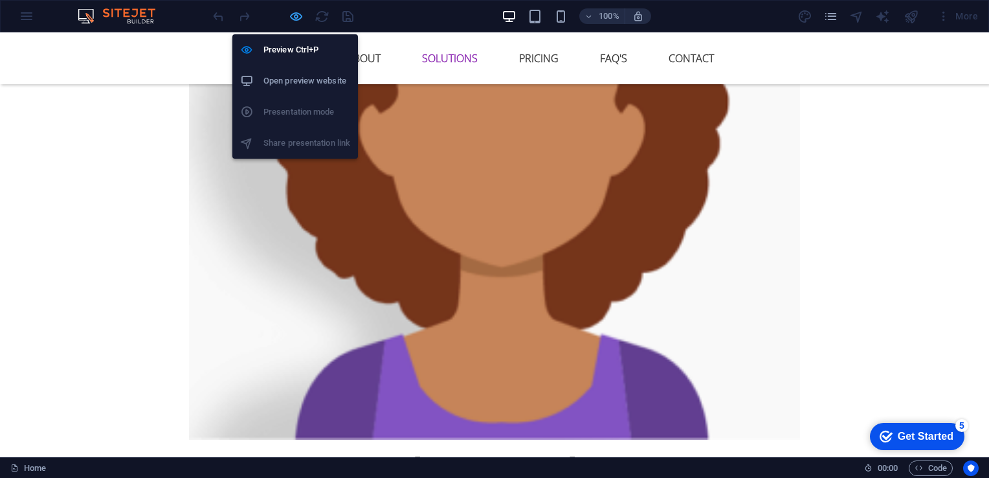
click at [294, 17] on icon "button" at bounding box center [296, 16] width 15 height 15
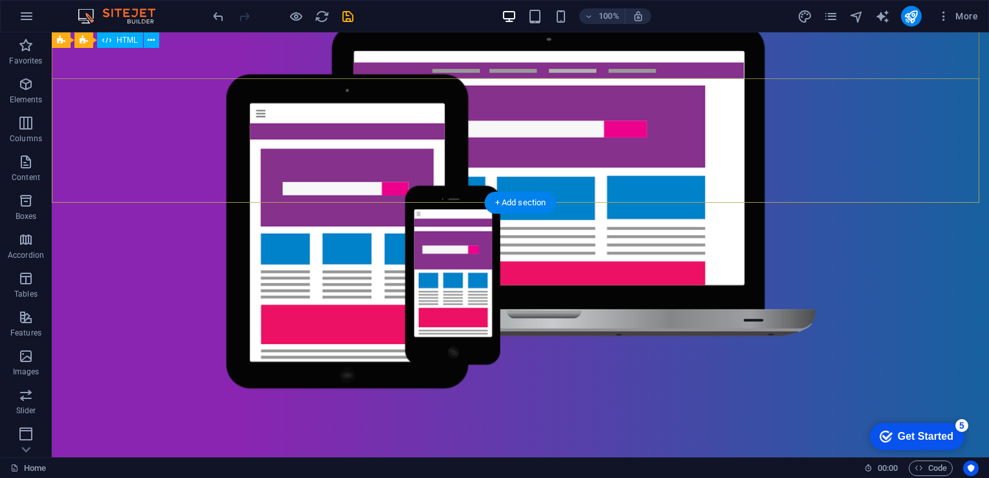
scroll to position [0, 0]
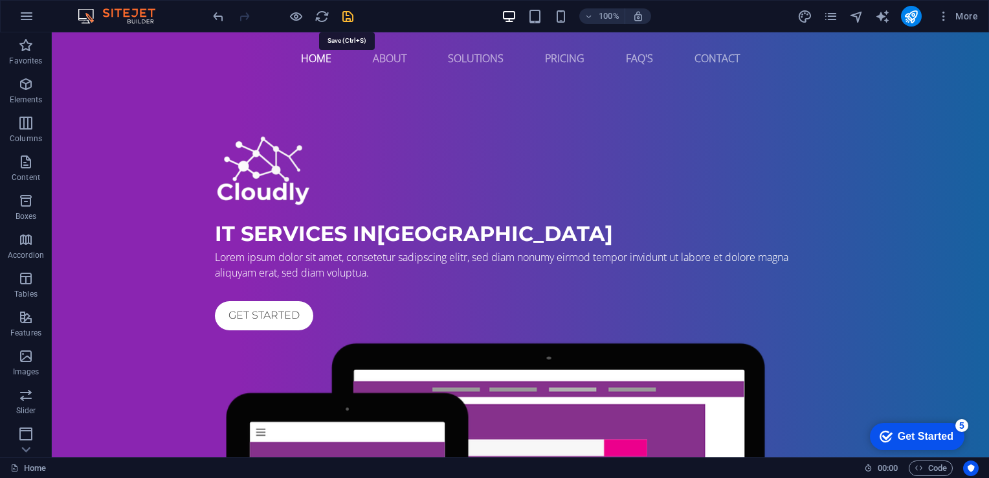
click at [347, 16] on icon "save" at bounding box center [347, 16] width 15 height 15
